Goal: Use online tool/utility

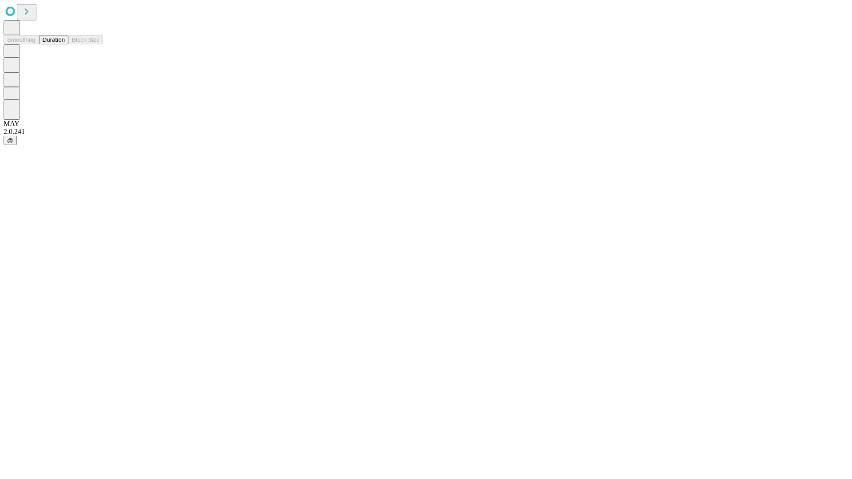
click at [65, 44] on button "Duration" at bounding box center [53, 39] width 29 height 9
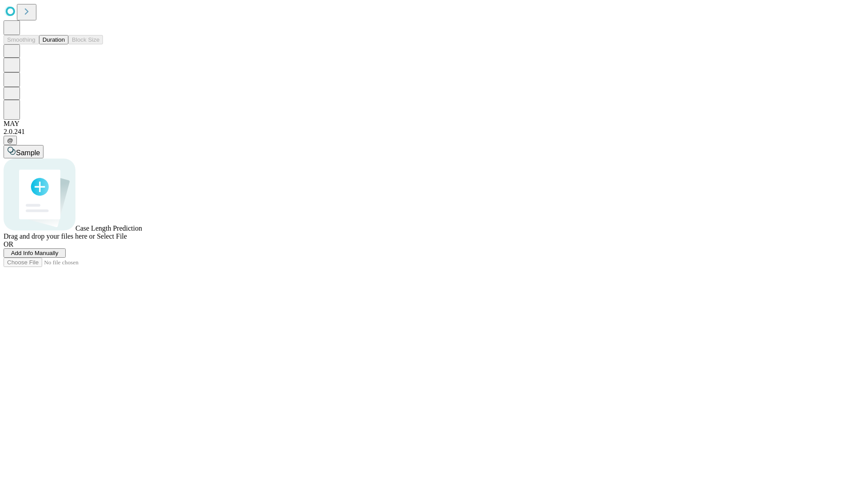
click at [59, 257] on span "Add Info Manually" at bounding box center [34, 253] width 47 height 7
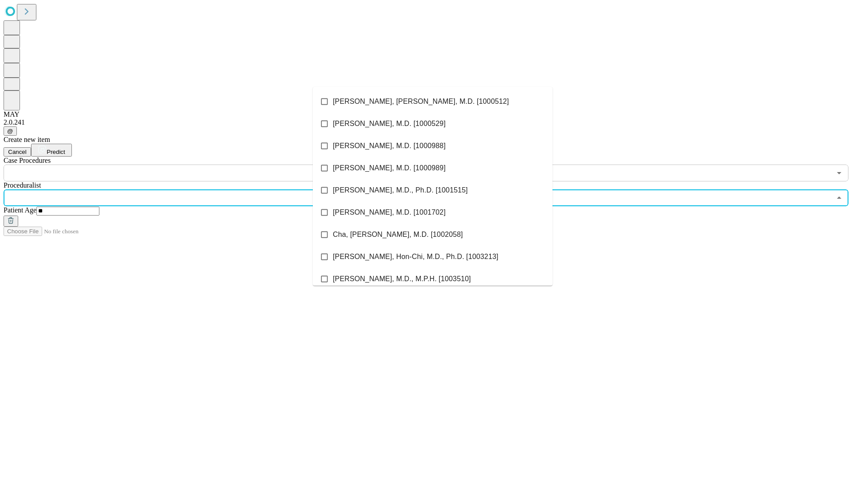
click at [433, 102] on li "[PERSON_NAME], [PERSON_NAME], M.D. [1000512]" at bounding box center [433, 102] width 240 height 22
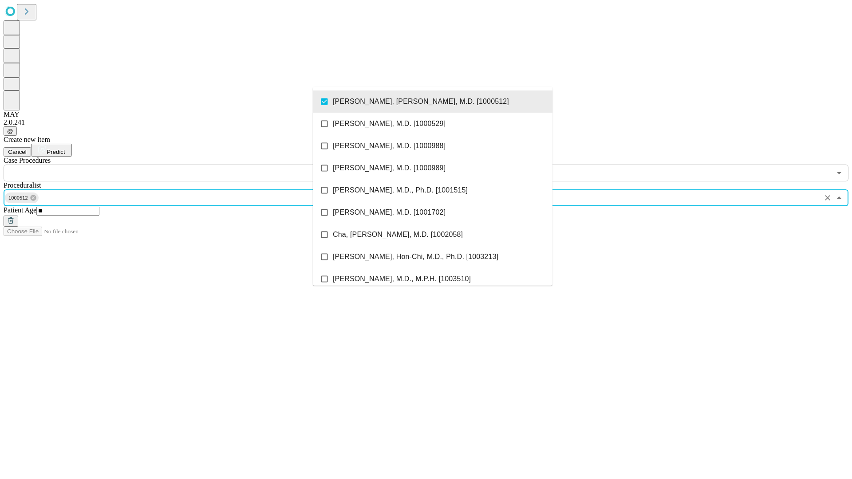
click at [186, 165] on input "text" at bounding box center [418, 173] width 828 height 17
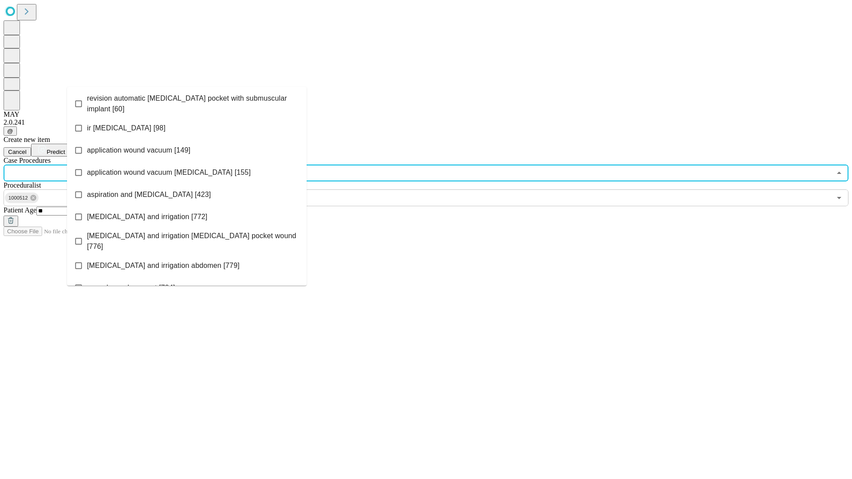
click at [187, 102] on span "revision automatic [MEDICAL_DATA] pocket with submuscular implant [60]" at bounding box center [193, 103] width 213 height 21
click at [65, 149] on span "Predict" at bounding box center [56, 152] width 18 height 7
